Goal: Task Accomplishment & Management: Use online tool/utility

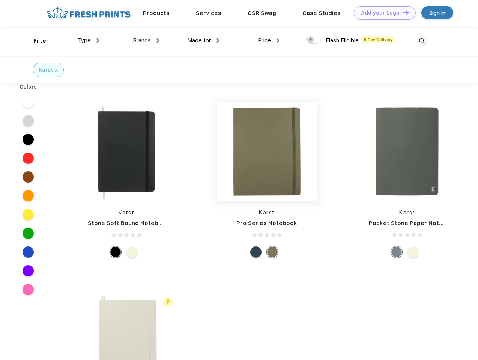
scroll to position [0, 0]
click at [382, 13] on link "Add your Logo Design Tool" at bounding box center [385, 12] width 62 height 13
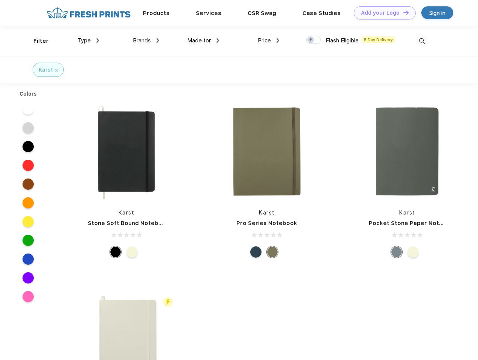
click at [0, 0] on div "Design Tool" at bounding box center [0, 0] width 0 height 0
click at [403, 12] on link "Add your Logo Design Tool" at bounding box center [385, 12] width 62 height 13
click at [36, 41] on div "Filter" at bounding box center [40, 41] width 15 height 9
click at [89, 41] on span "Type" at bounding box center [84, 40] width 13 height 7
click at [146, 41] on span "Brands" at bounding box center [142, 40] width 18 height 7
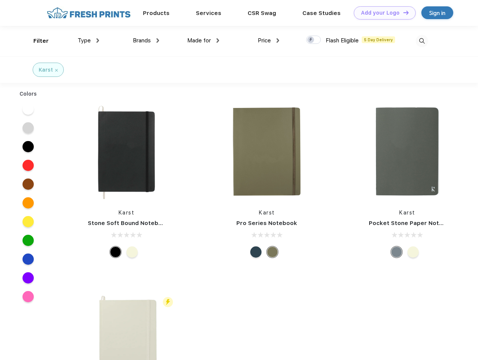
click at [203, 41] on span "Made for" at bounding box center [199, 40] width 24 height 7
click at [269, 41] on span "Price" at bounding box center [264, 40] width 13 height 7
click at [314, 40] on div at bounding box center [313, 40] width 15 height 8
click at [311, 40] on input "checkbox" at bounding box center [308, 37] width 5 height 5
click at [422, 41] on img at bounding box center [422, 41] width 12 height 12
